Goal: Check status: Check status

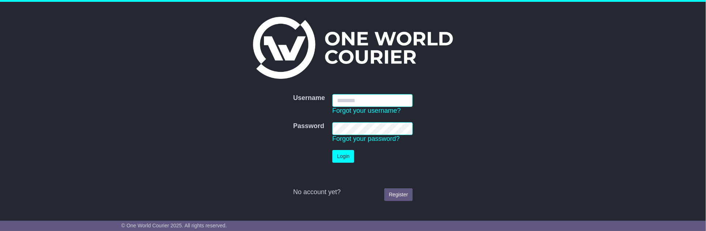
type input "**********"
click at [341, 155] on button "Login" at bounding box center [343, 156] width 22 height 13
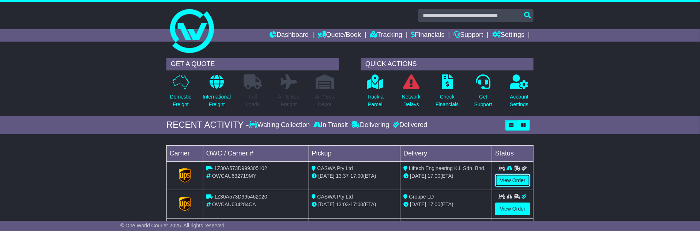
click at [512, 176] on link "View Order" at bounding box center [512, 180] width 35 height 13
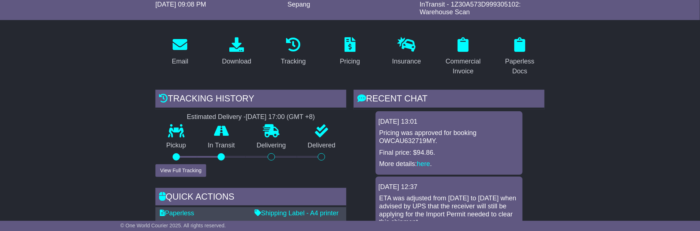
scroll to position [122, 0]
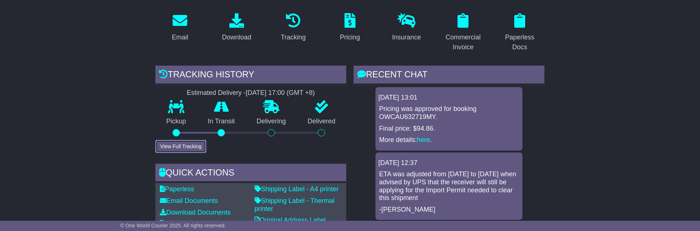
click at [184, 144] on button "View Full Tracking" at bounding box center [180, 146] width 51 height 13
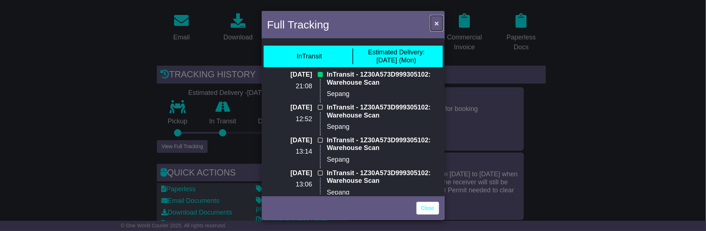
click at [437, 22] on span "×" at bounding box center [436, 23] width 4 height 8
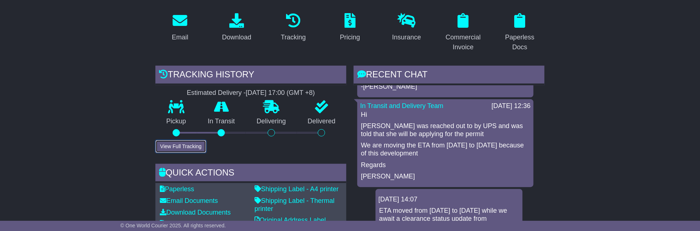
scroll to position [203, 0]
